Goal: Browse casually: Explore the website without a specific task or goal

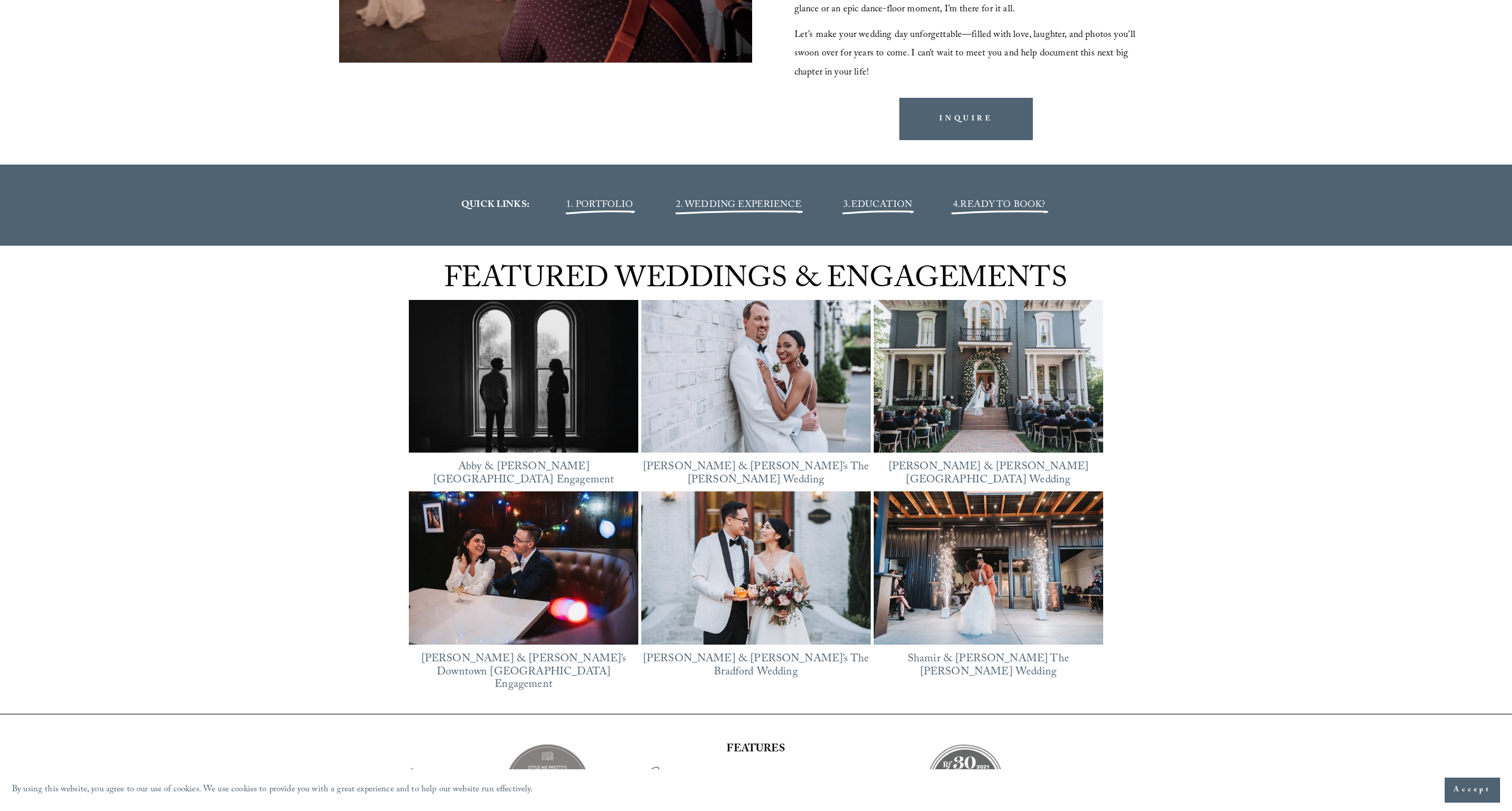
scroll to position [1729, 0]
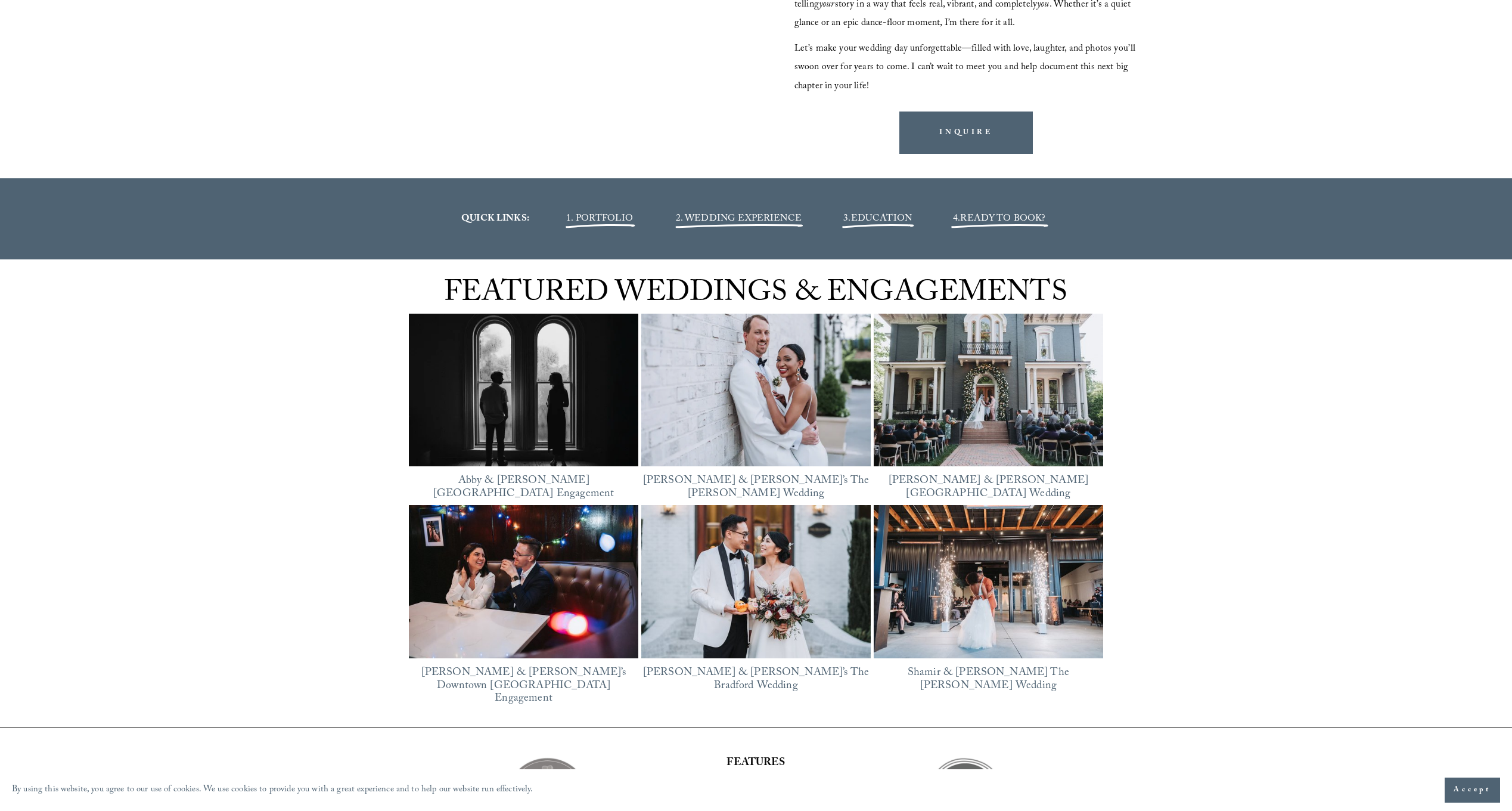
click at [510, 415] on img at bounding box center [523, 390] width 230 height 172
click at [741, 392] on img at bounding box center [756, 390] width 230 height 172
click at [783, 573] on img at bounding box center [756, 581] width 230 height 153
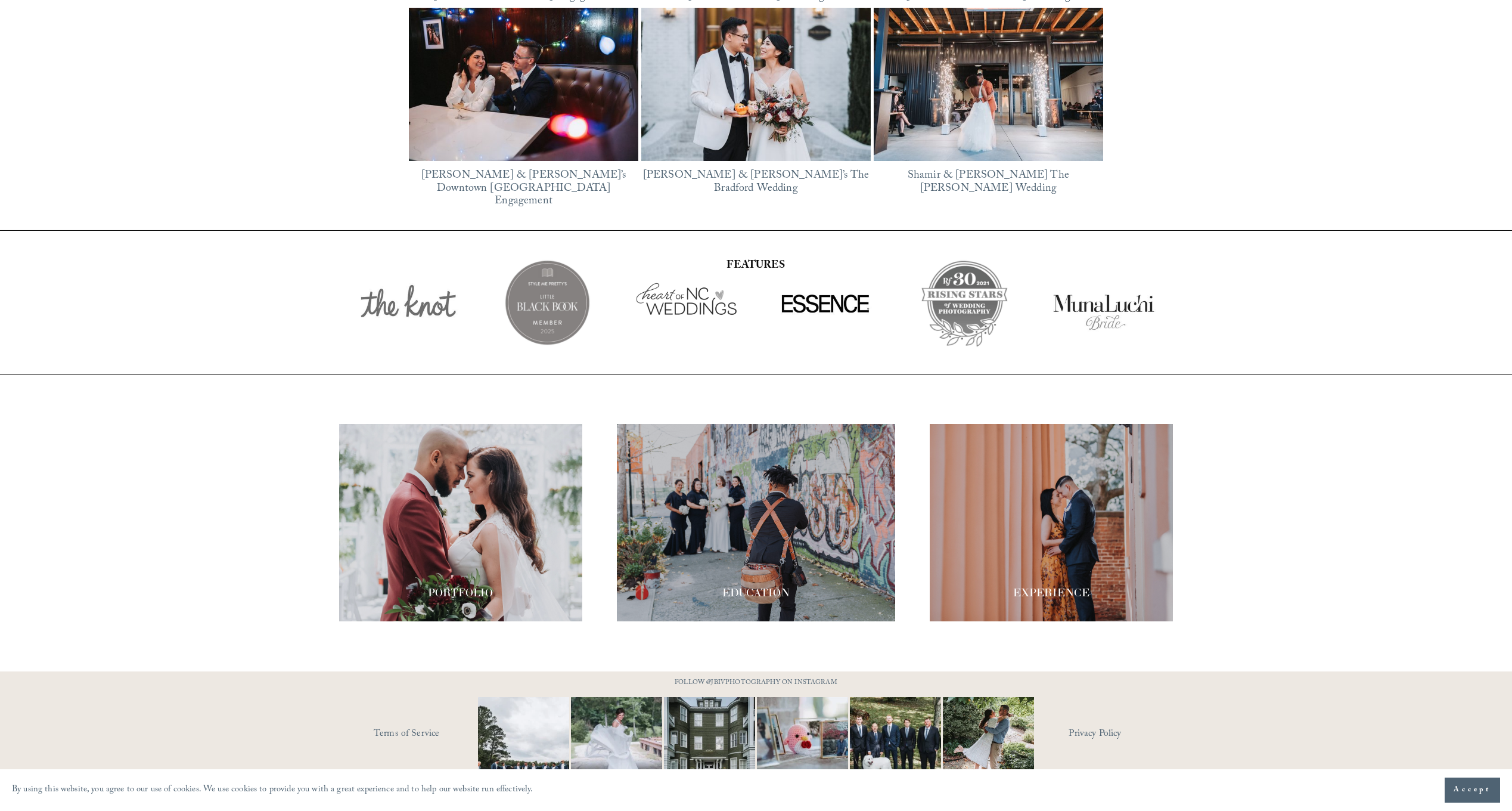
scroll to position [2229, 0]
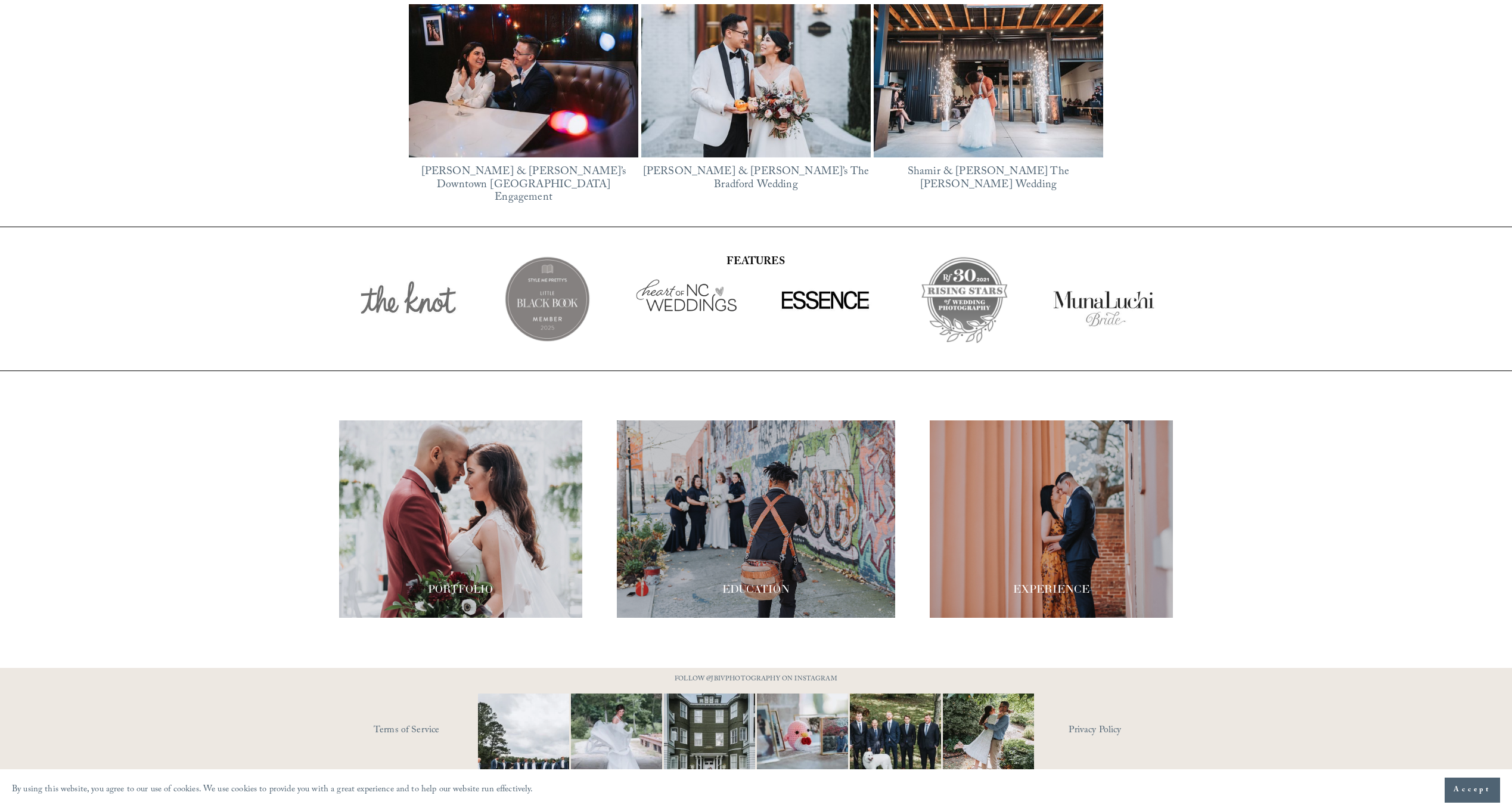
click at [420, 519] on div at bounding box center [461, 519] width 243 height 197
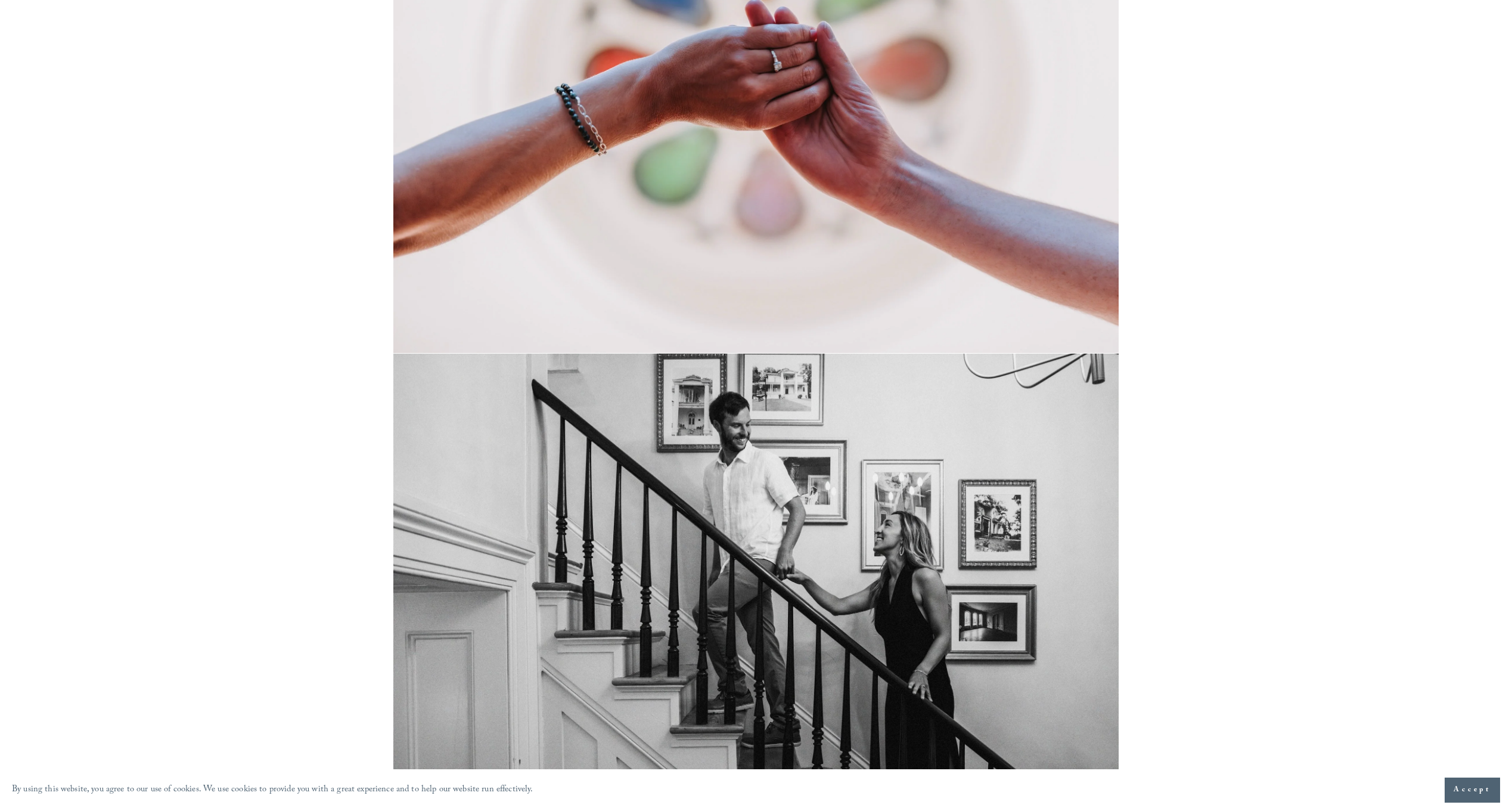
scroll to position [5484, 0]
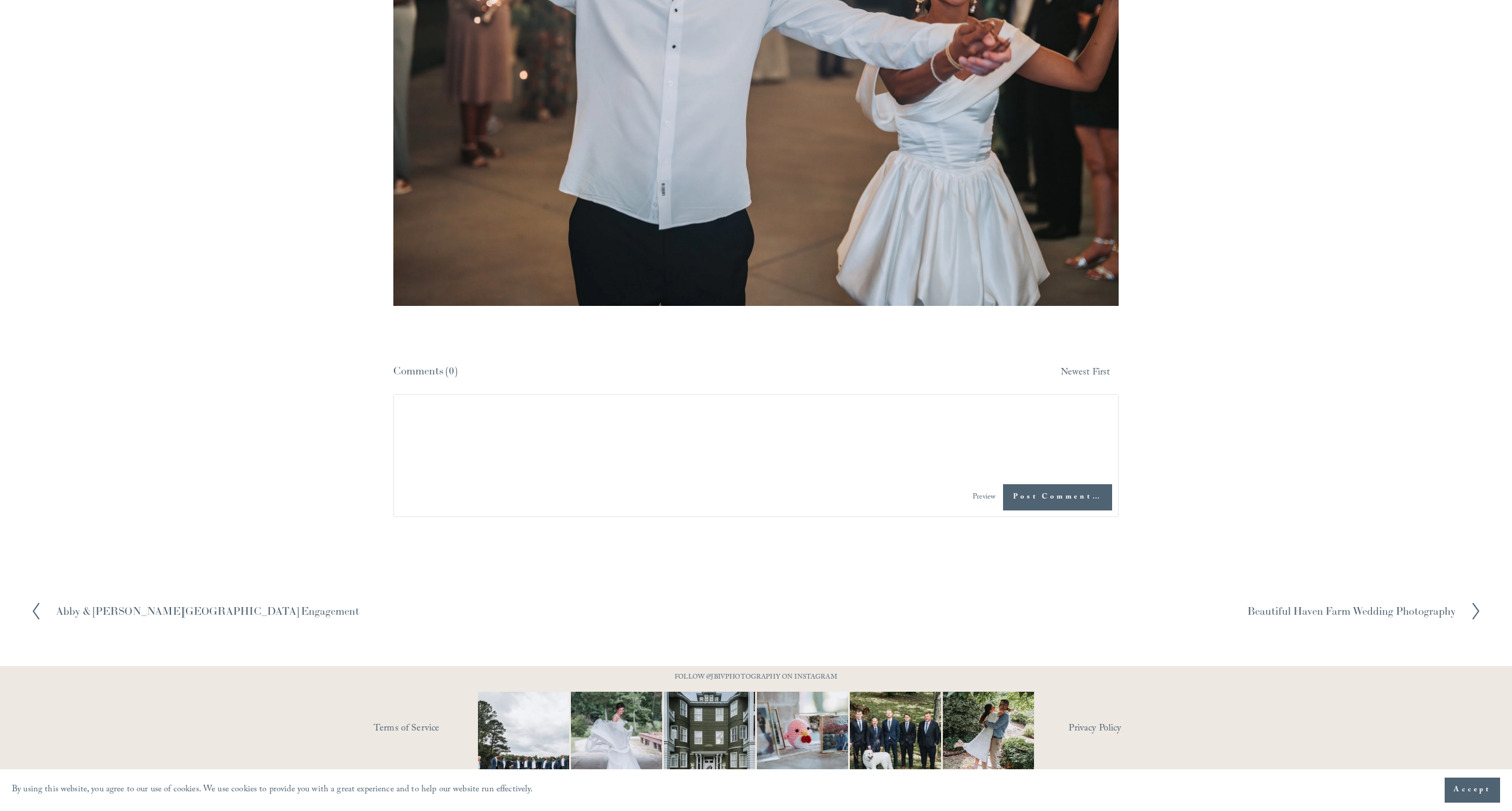
scroll to position [45688, 0]
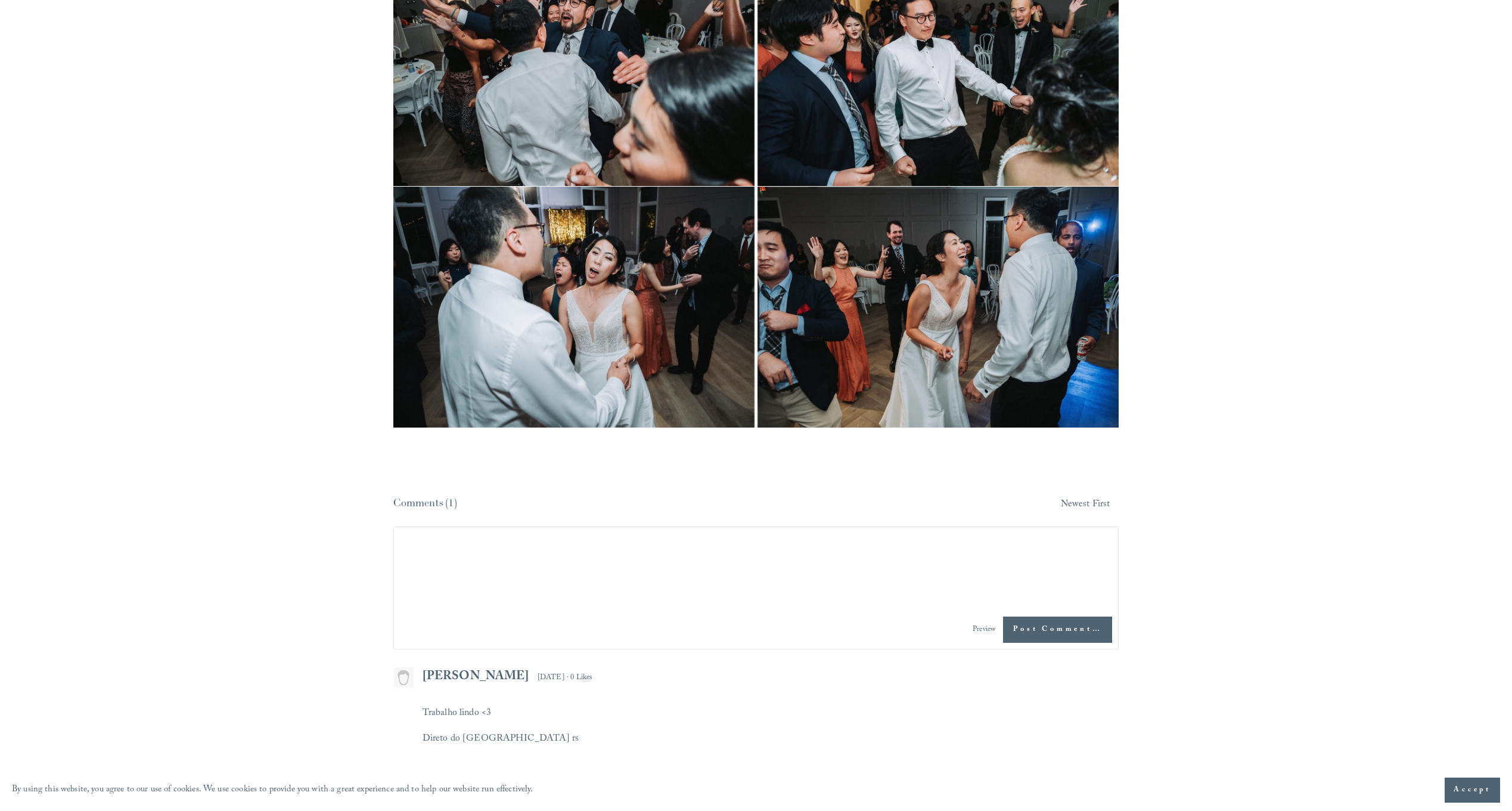
scroll to position [25886, 0]
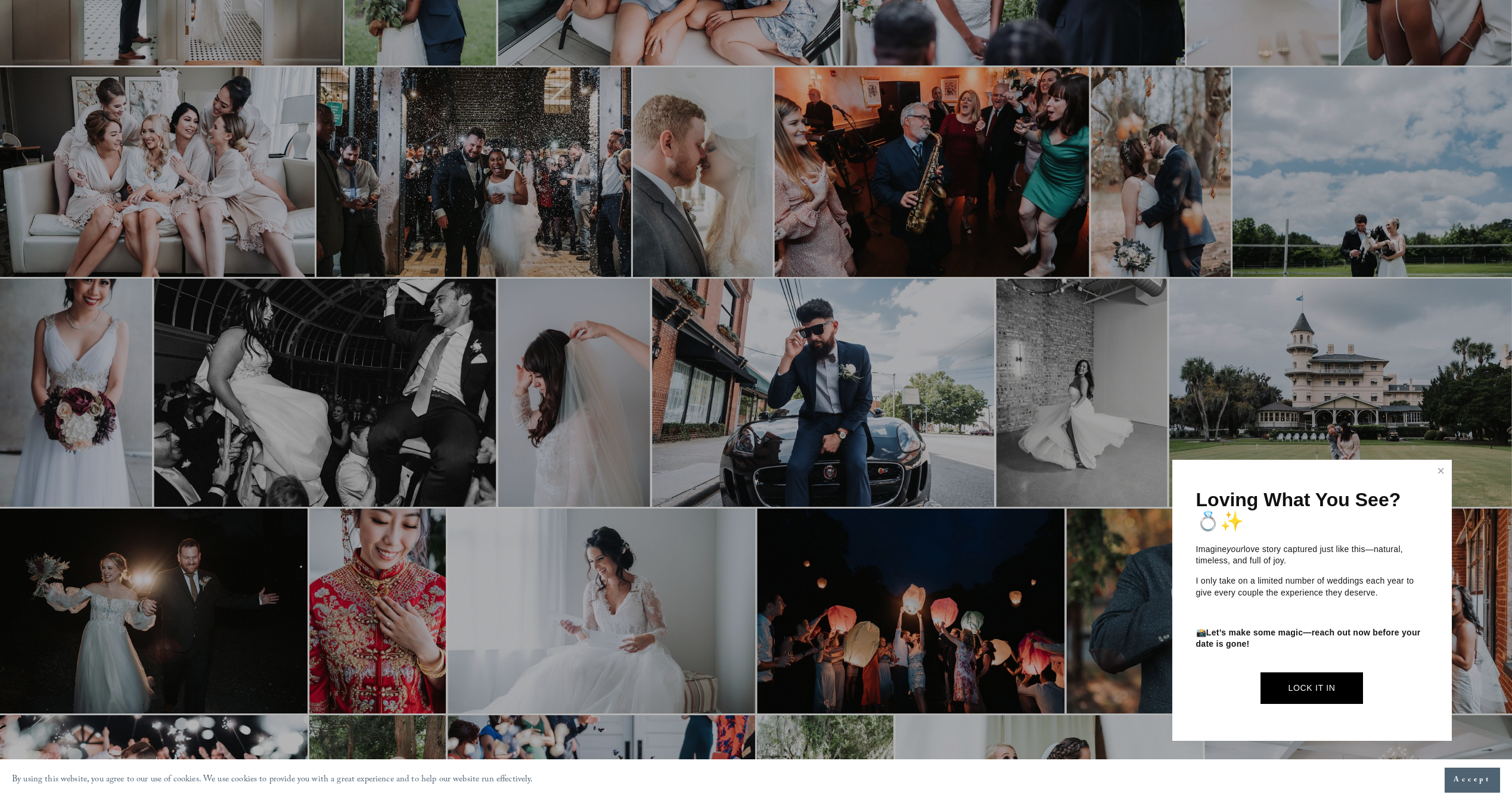
scroll to position [515, 0]
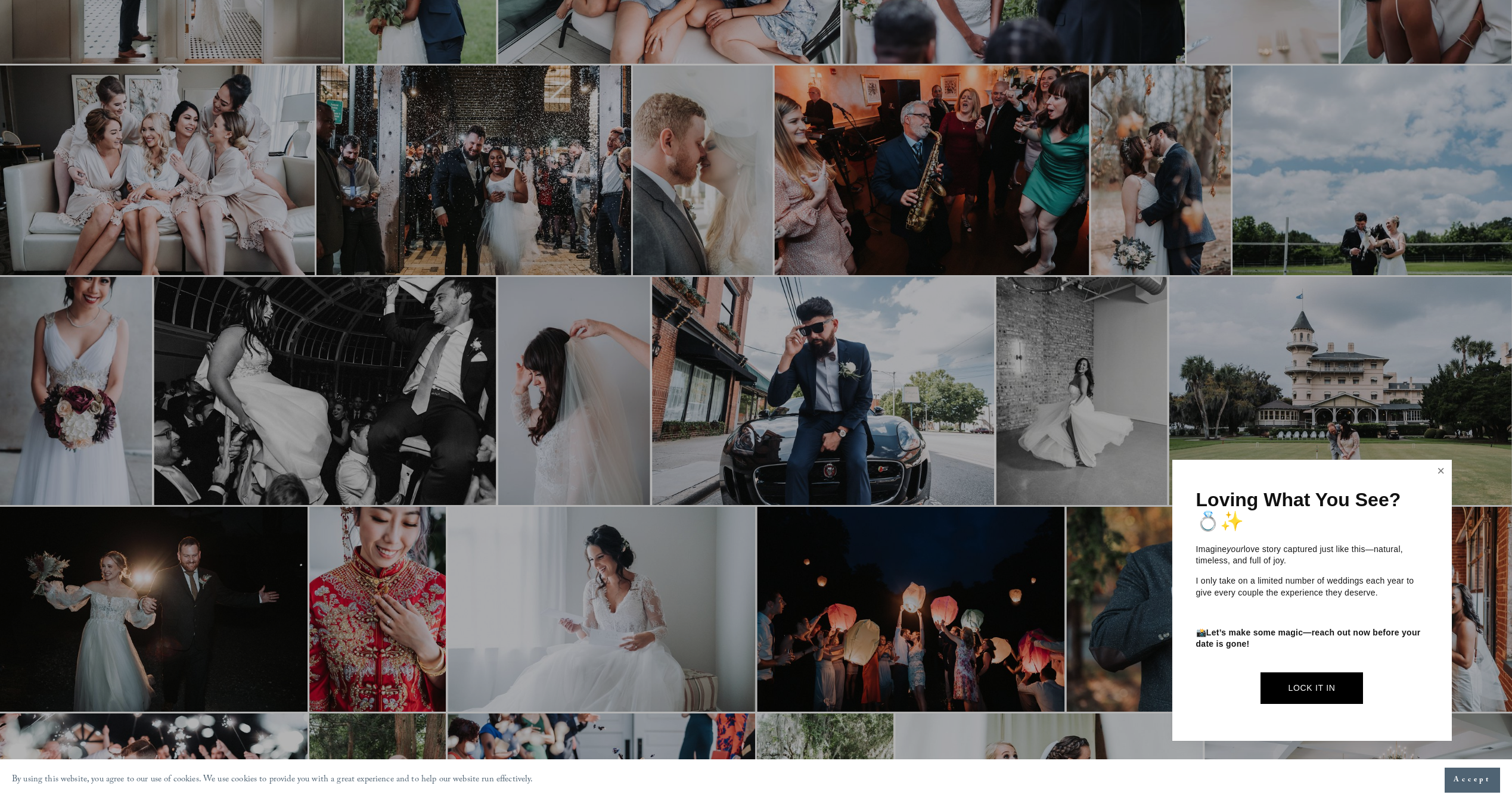
click at [1438, 476] on link "Close" at bounding box center [1441, 471] width 18 height 19
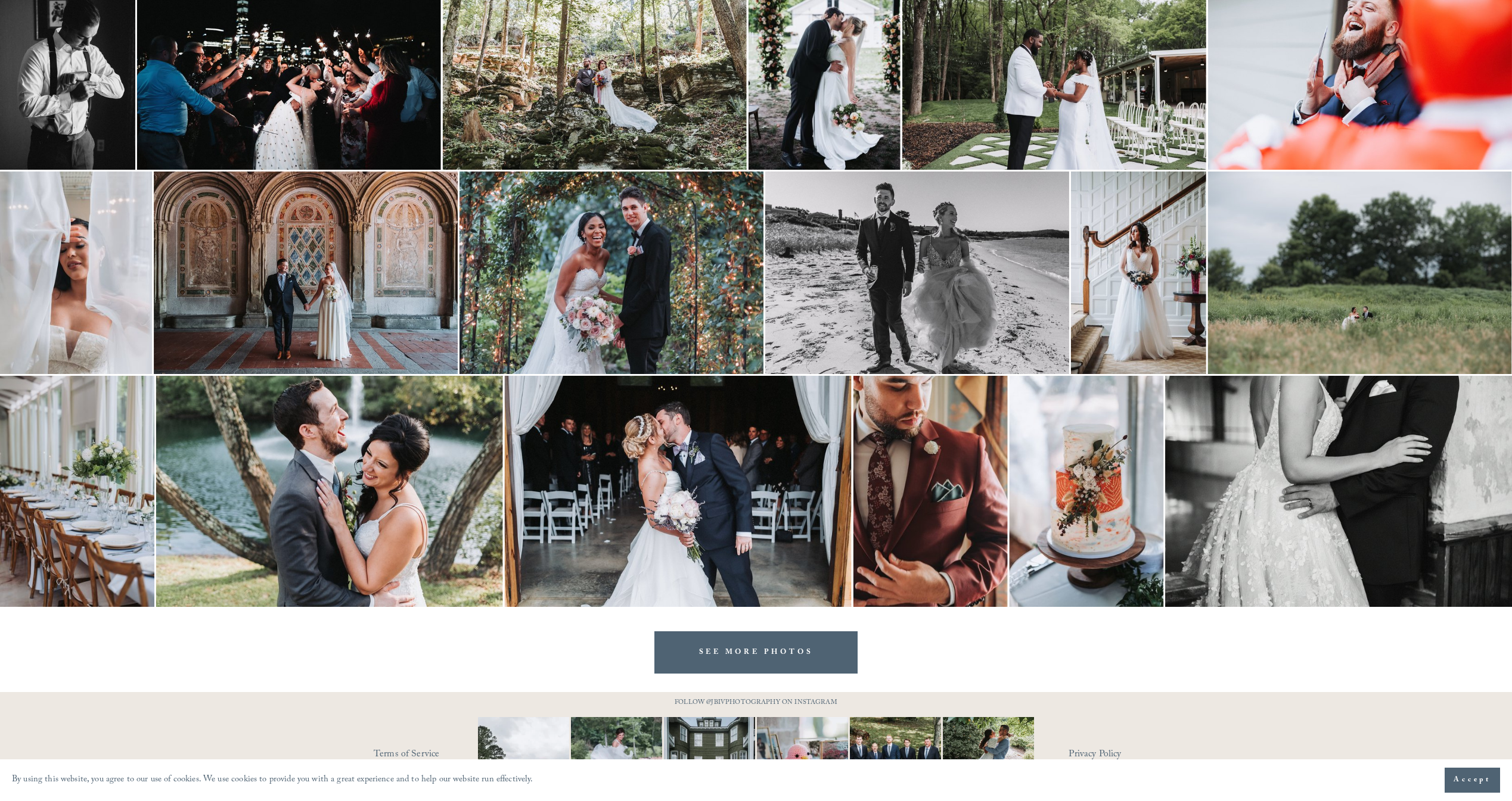
scroll to position [1521, 0]
